Goal: Find specific page/section

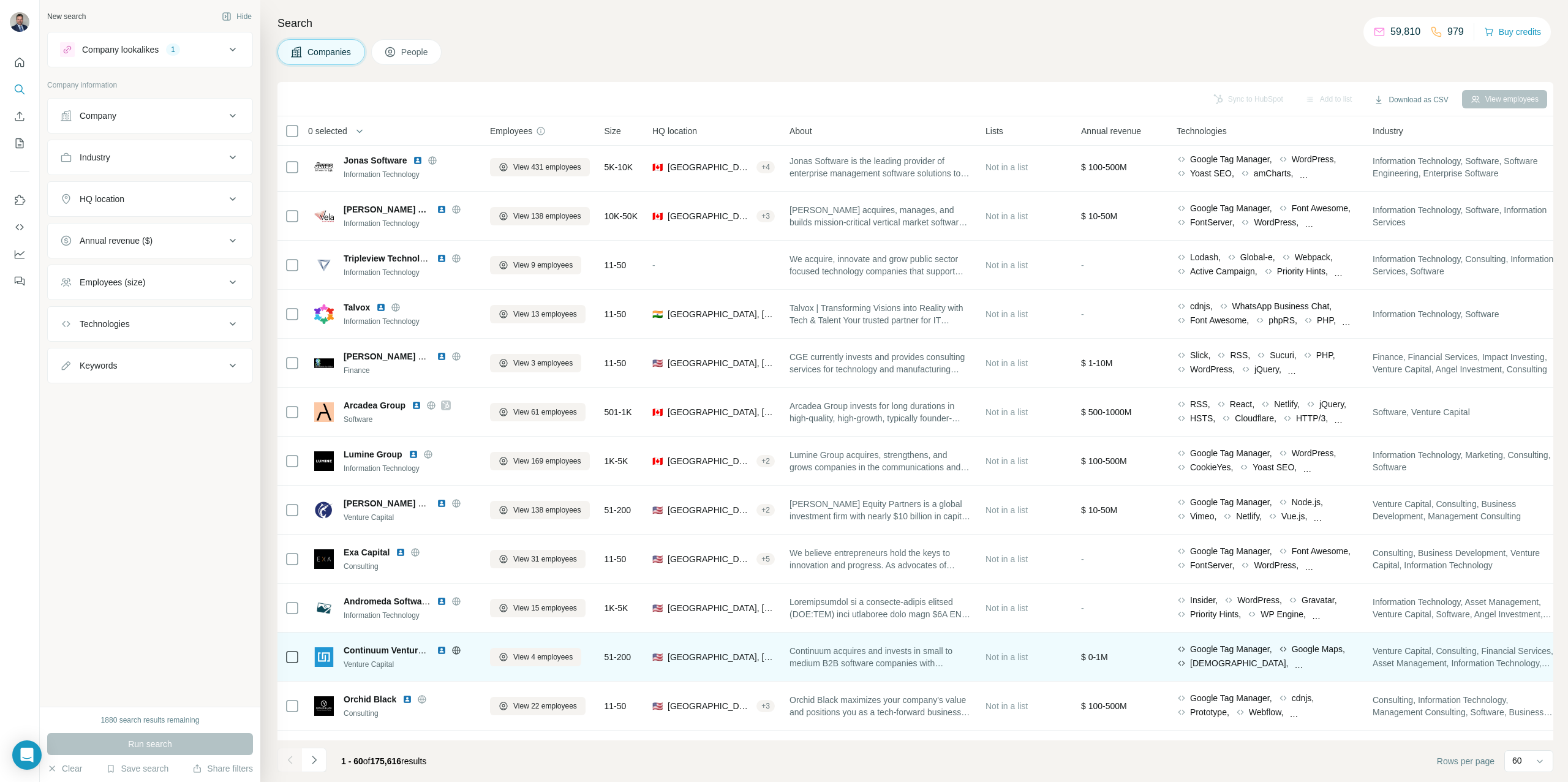
scroll to position [253, 1]
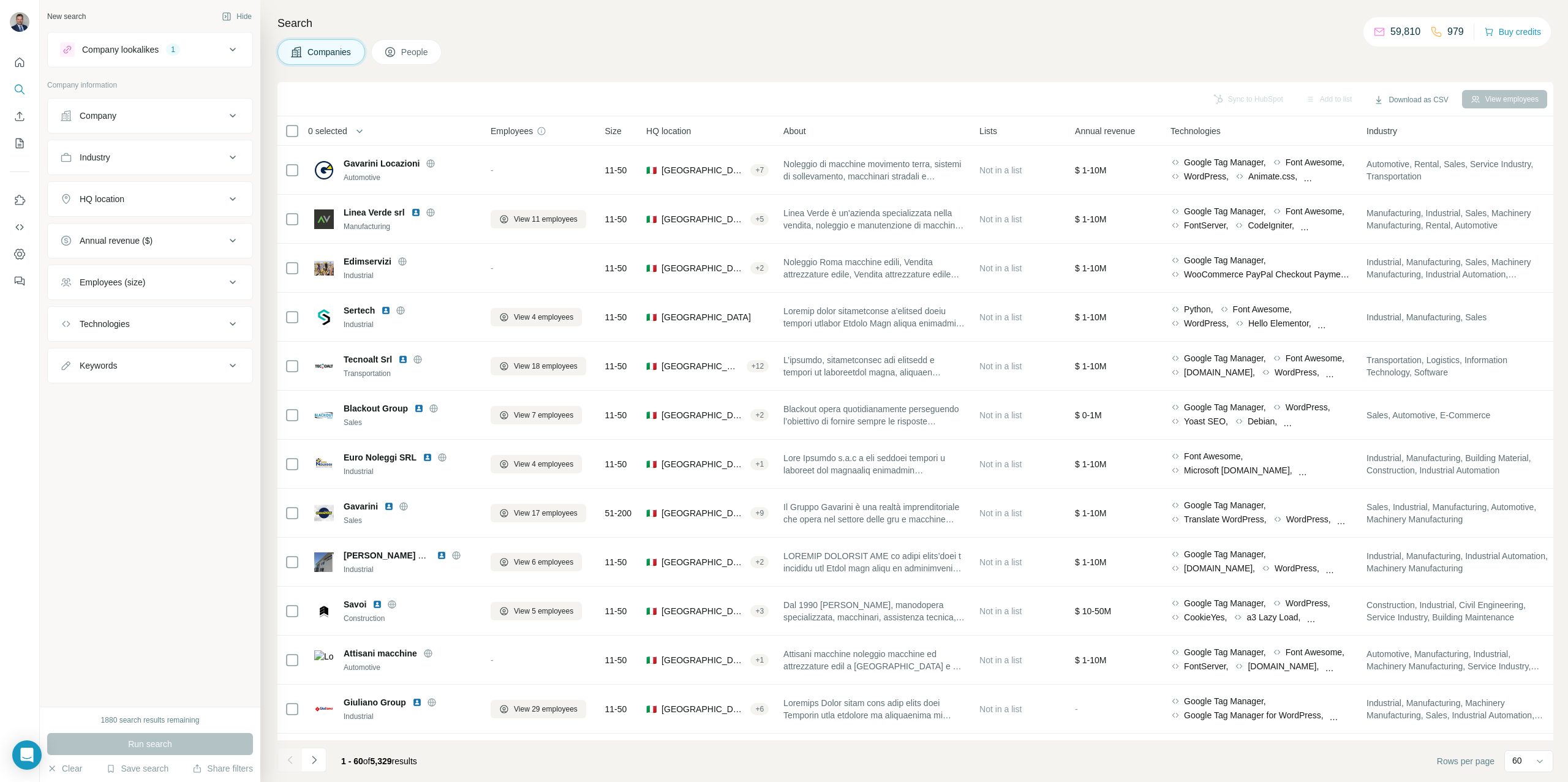
click at [229, 116] on icon at bounding box center [232, 116] width 15 height 15
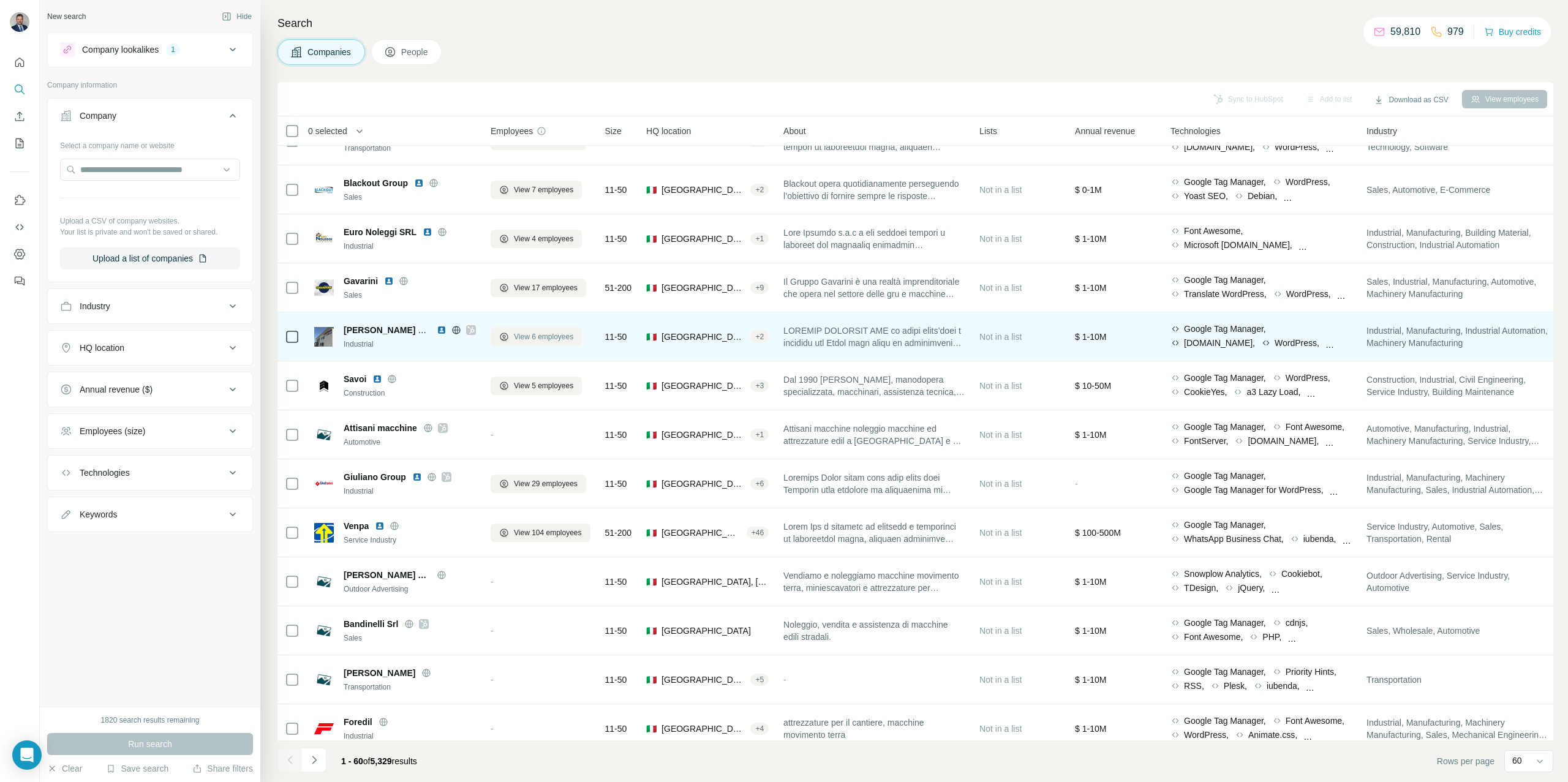
scroll to position [179, 0]
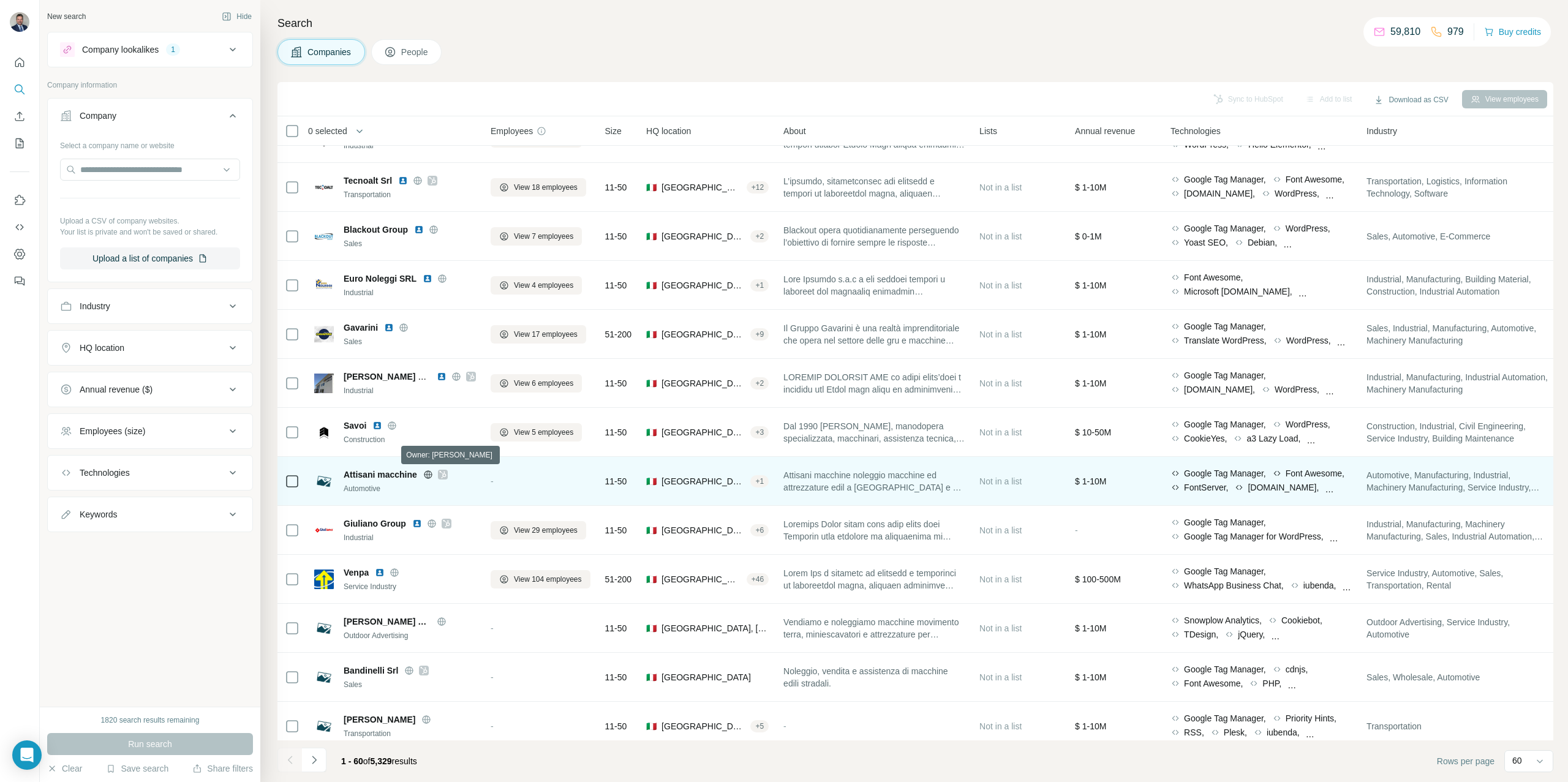
click at [445, 476] on icon at bounding box center [442, 475] width 7 height 8
click at [427, 475] on icon at bounding box center [428, 475] width 10 height 10
